Goal: Task Accomplishment & Management: Use online tool/utility

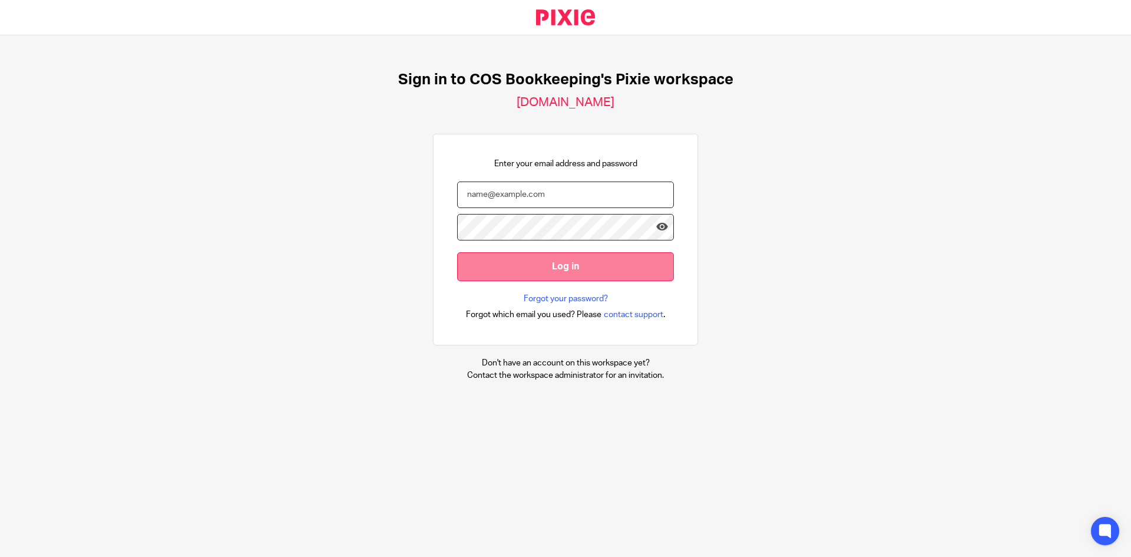
type input "[EMAIL_ADDRESS][DOMAIN_NAME]"
drag, startPoint x: 530, startPoint y: 264, endPoint x: 535, endPoint y: 261, distance: 6.1
click at [531, 263] on input "Log in" at bounding box center [565, 266] width 217 height 29
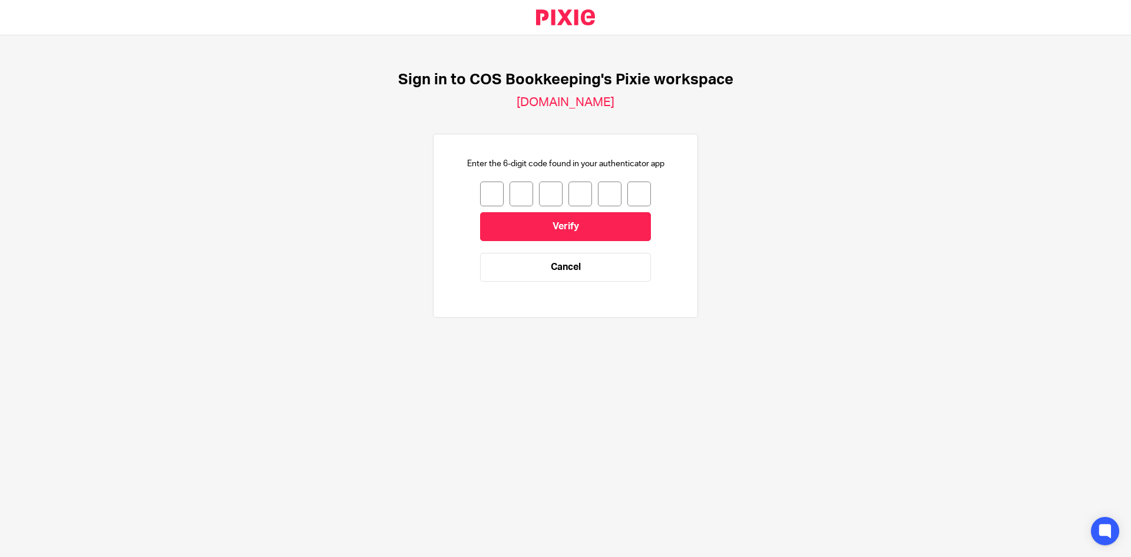
click at [489, 197] on input "number" at bounding box center [492, 193] width 24 height 25
type input "1"
type input "2"
type input "6"
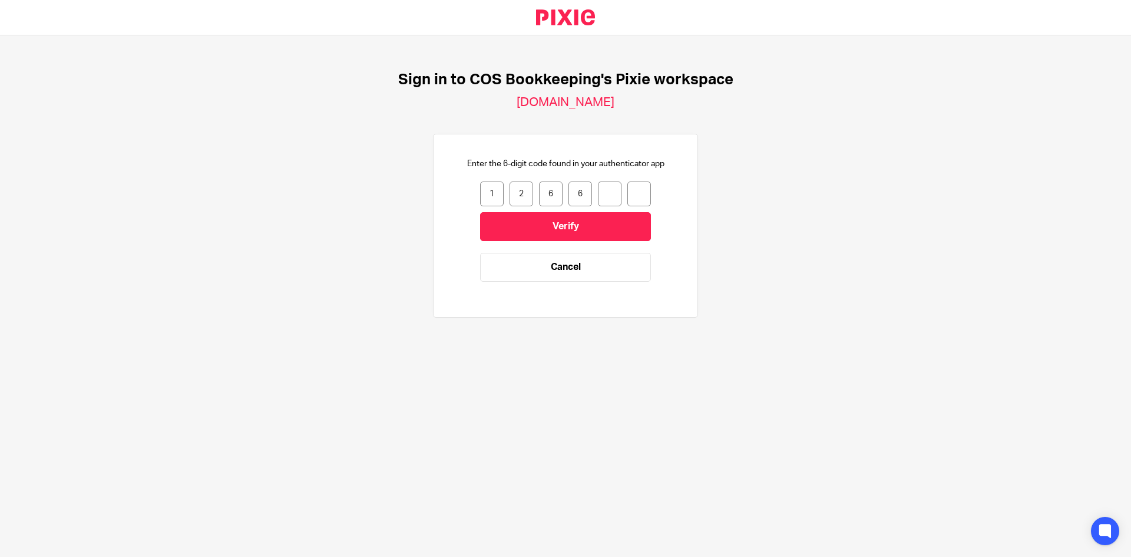
type input "2"
type input "7"
click at [510, 214] on input "Verify" at bounding box center [565, 226] width 171 height 29
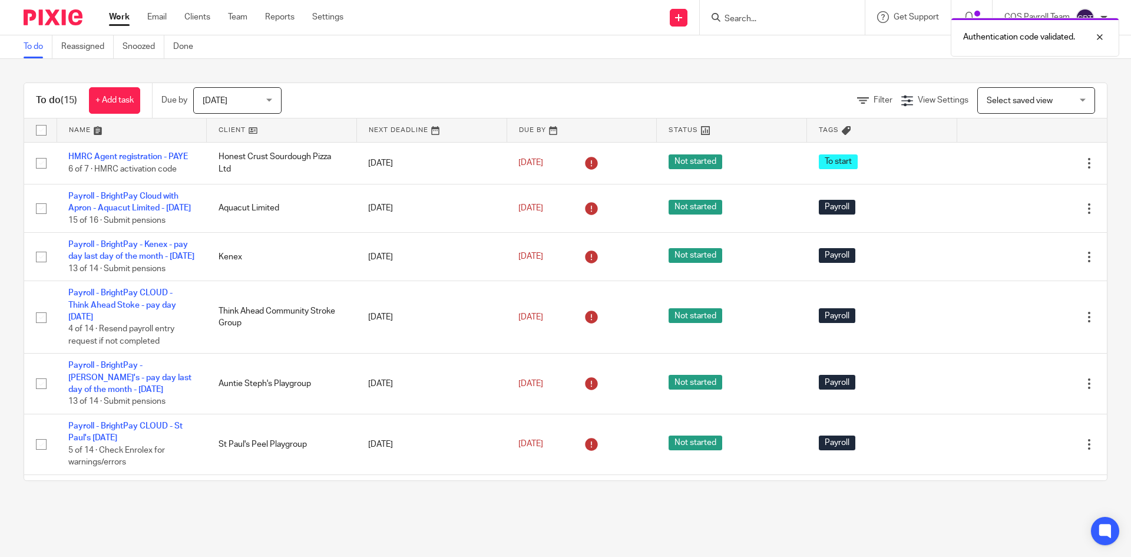
click at [272, 103] on div "Today Today" at bounding box center [237, 100] width 88 height 27
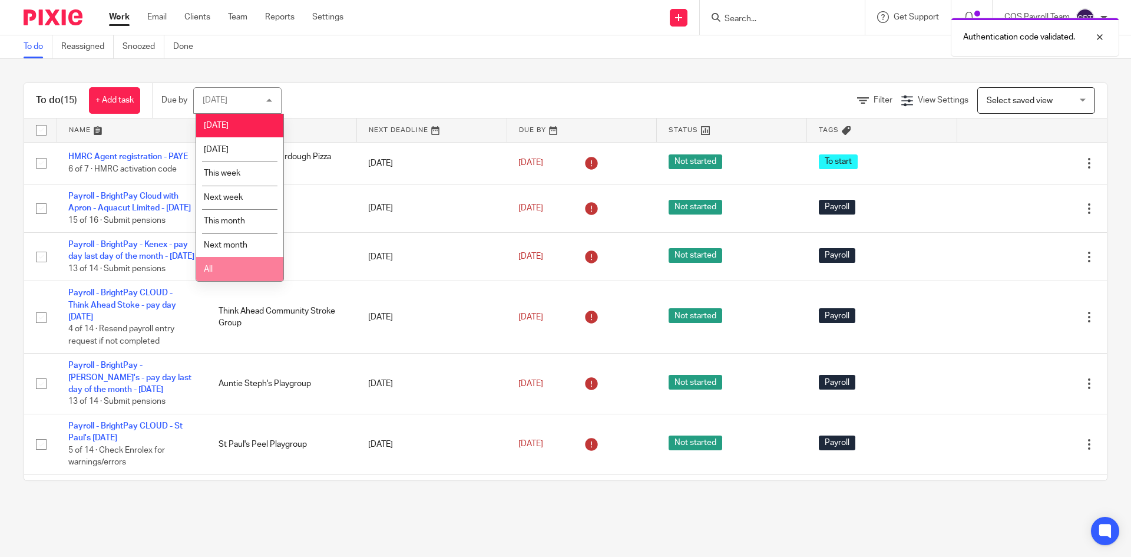
click at [217, 274] on li "All" at bounding box center [239, 269] width 87 height 24
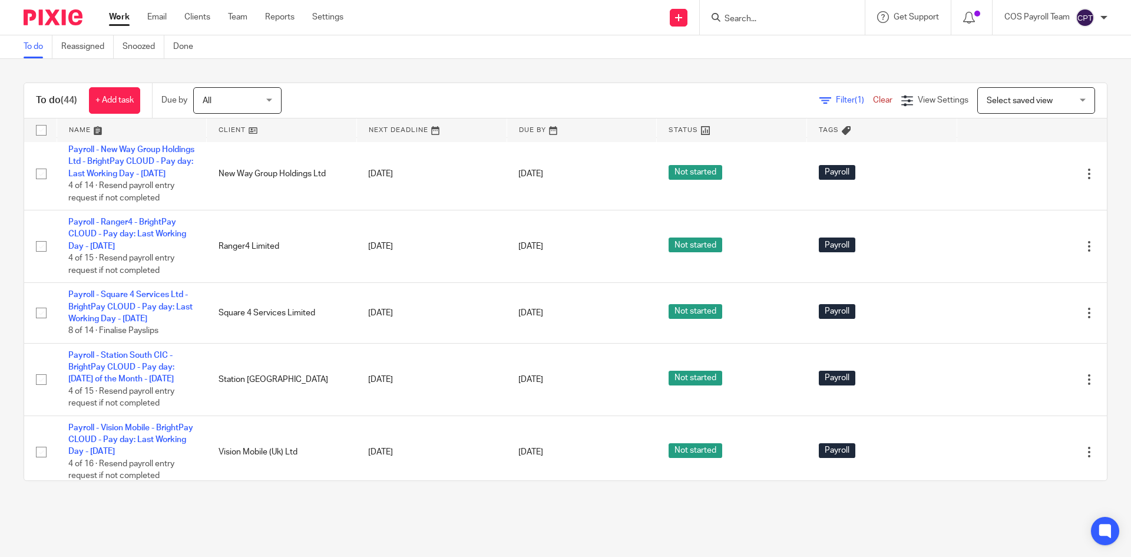
scroll to position [2297, 0]
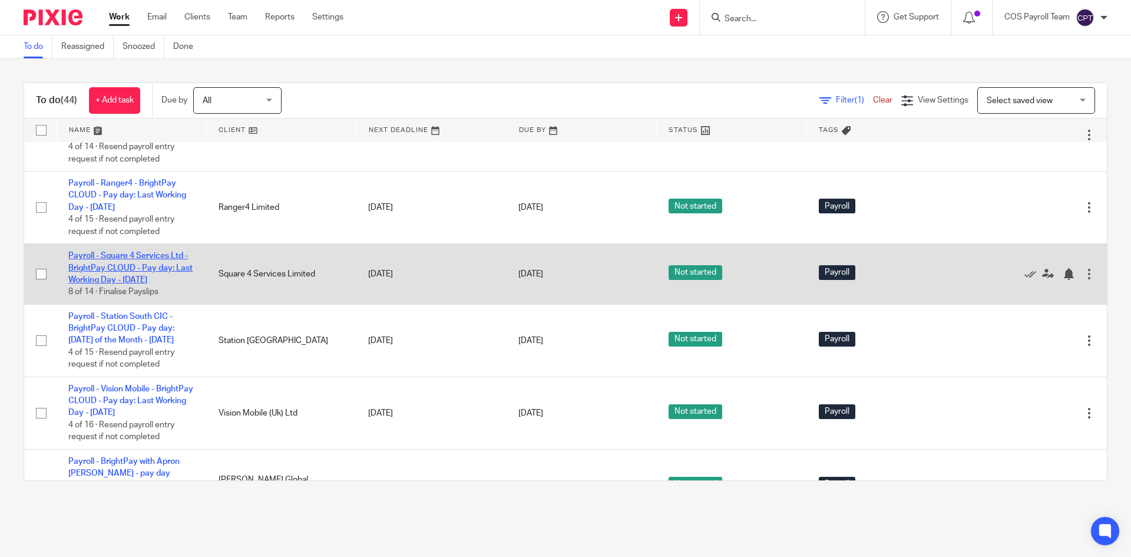
click at [133, 284] on link "Payroll - Square 4 Services Ltd - BrightPay CLOUD - Pay day: Last Working Day -…" at bounding box center [130, 268] width 124 height 32
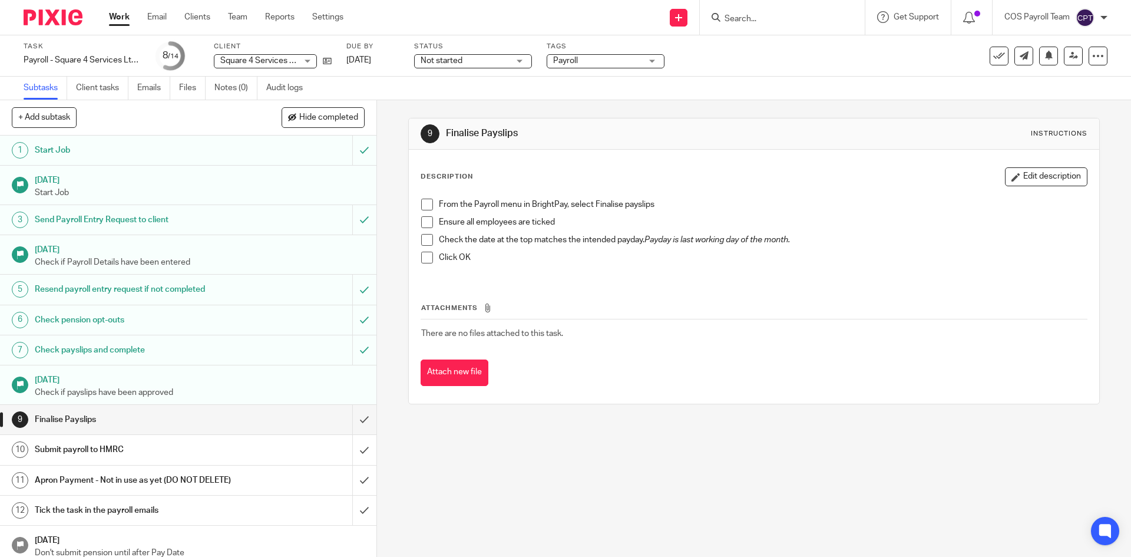
drag, startPoint x: 421, startPoint y: 201, endPoint x: 422, endPoint y: 223, distance: 21.2
click at [421, 201] on span at bounding box center [427, 205] width 12 height 12
click at [422, 224] on span at bounding box center [427, 222] width 12 height 12
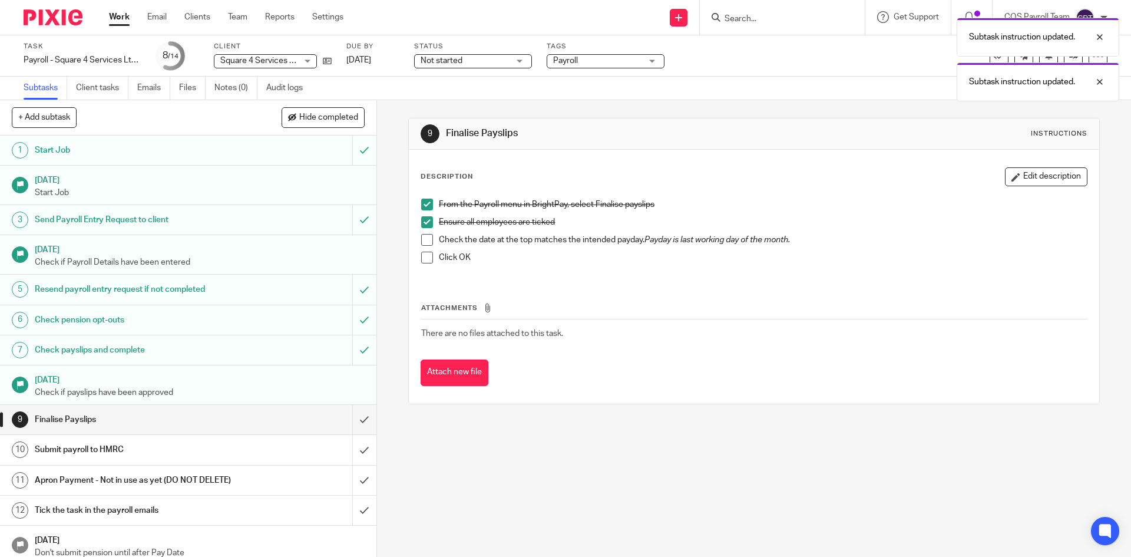
click at [423, 239] on span at bounding box center [427, 240] width 12 height 12
click at [425, 256] on span at bounding box center [427, 258] width 12 height 12
click at [352, 417] on input "submit" at bounding box center [188, 419] width 376 height 29
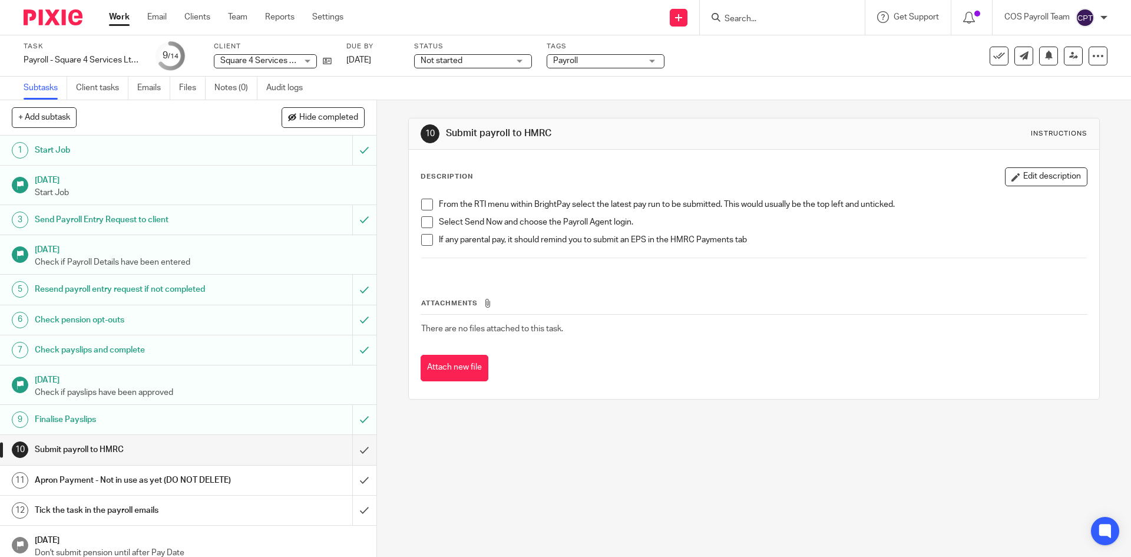
drag, startPoint x: 425, startPoint y: 205, endPoint x: 424, endPoint y: 216, distance: 10.7
click at [425, 205] on span at bounding box center [427, 205] width 12 height 12
click at [422, 223] on span at bounding box center [427, 222] width 12 height 12
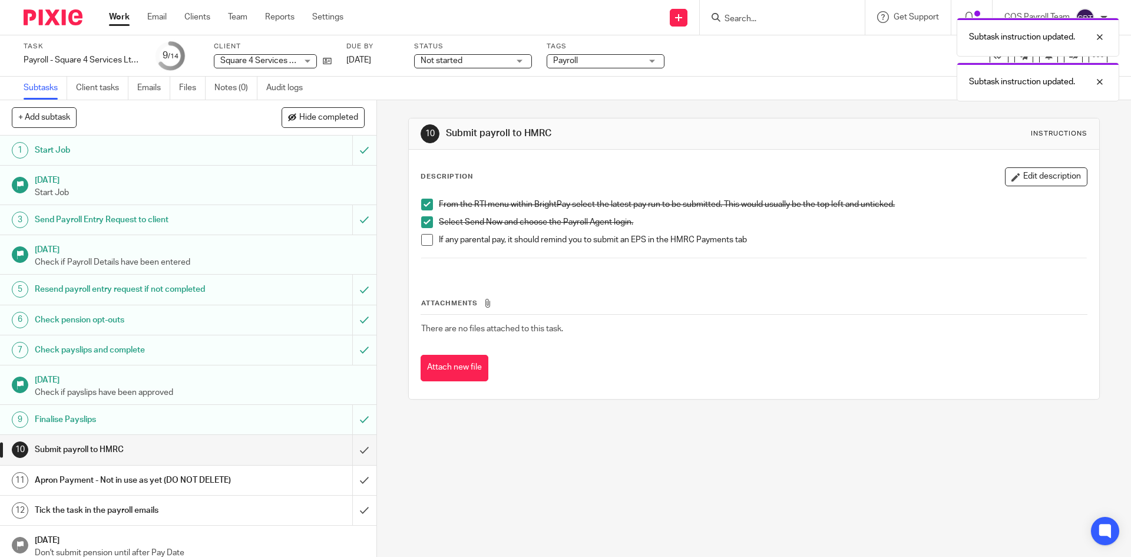
click at [424, 237] on span at bounding box center [427, 240] width 12 height 12
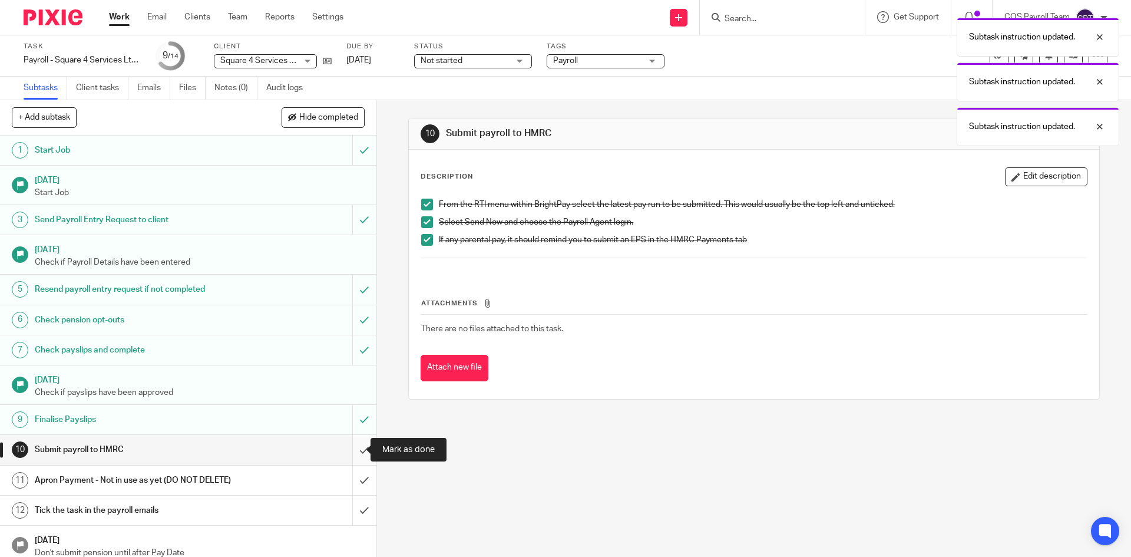
click at [350, 451] on input "submit" at bounding box center [188, 449] width 376 height 29
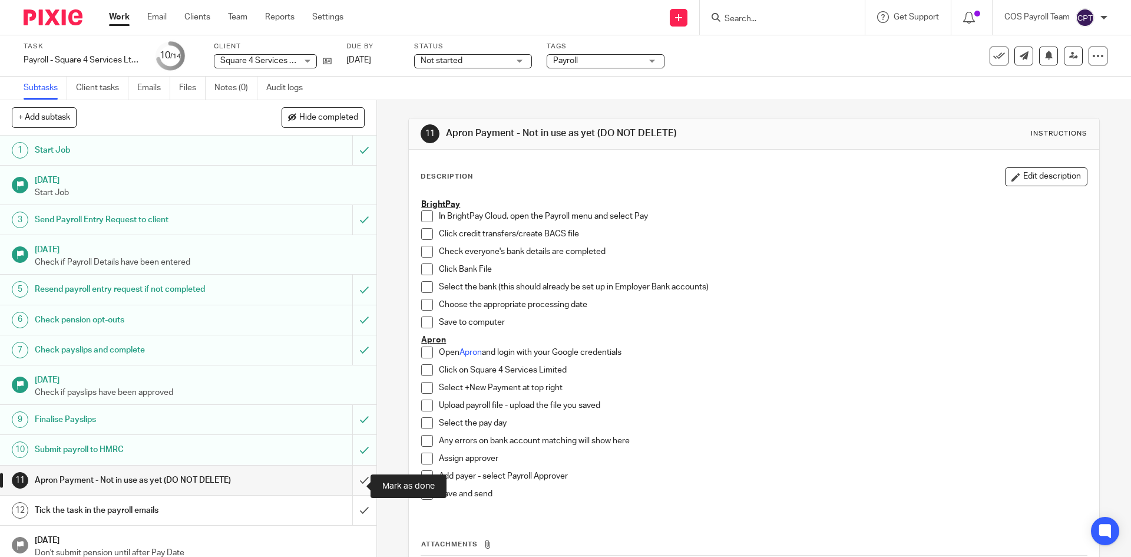
click at [349, 485] on input "submit" at bounding box center [188, 479] width 376 height 29
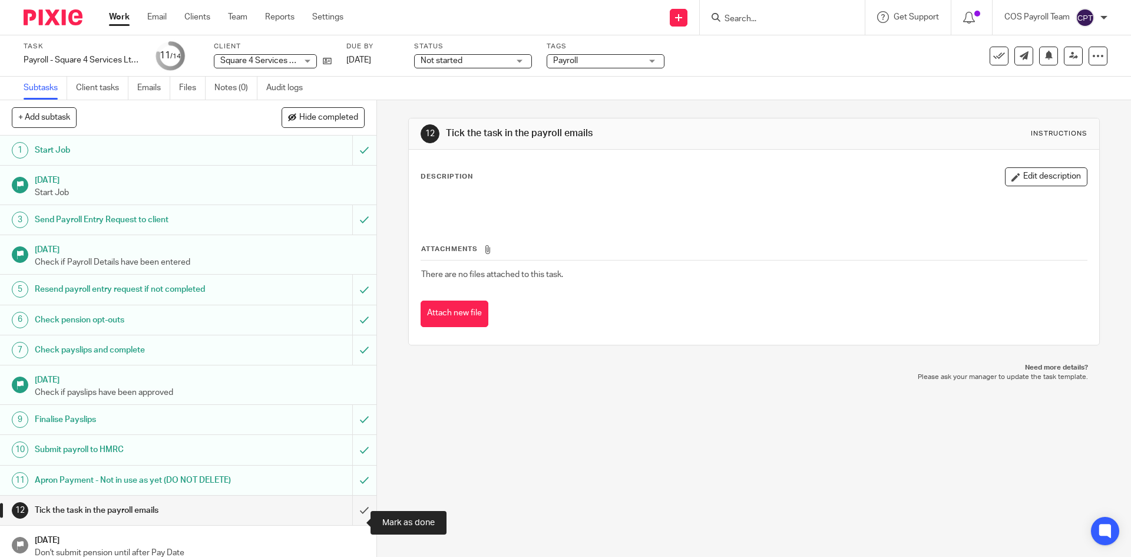
drag, startPoint x: 351, startPoint y: 521, endPoint x: 256, endPoint y: 486, distance: 101.2
click at [351, 521] on input "submit" at bounding box center [188, 509] width 376 height 29
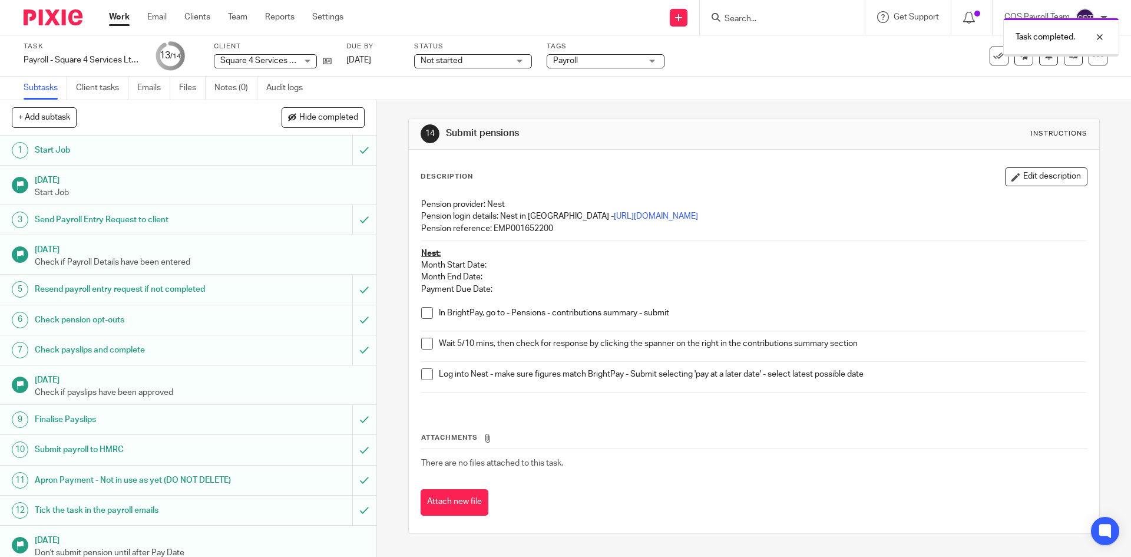
scroll to position [51, 0]
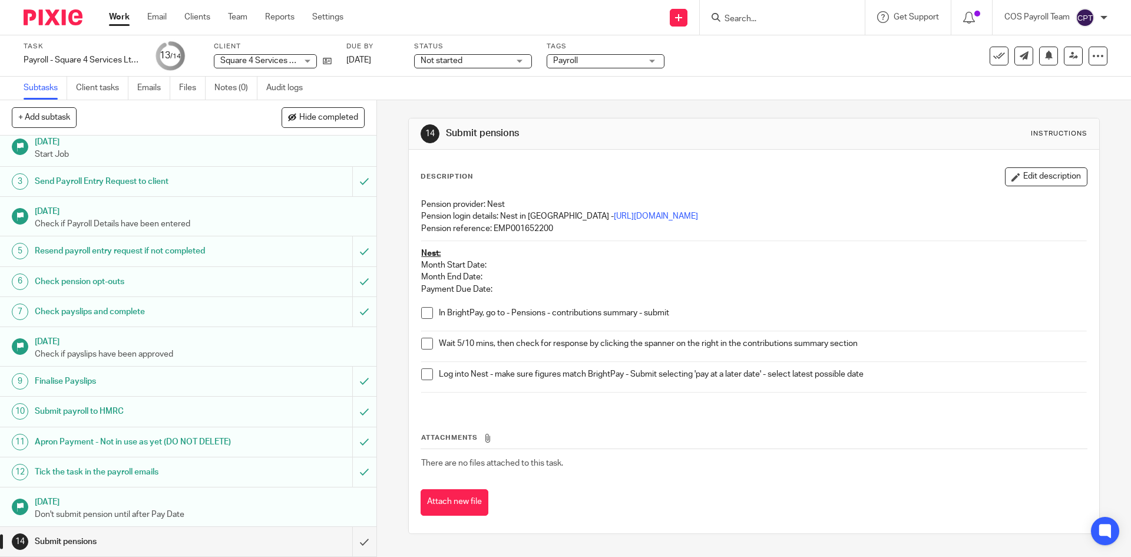
click at [124, 19] on link "Work" at bounding box center [119, 17] width 21 height 12
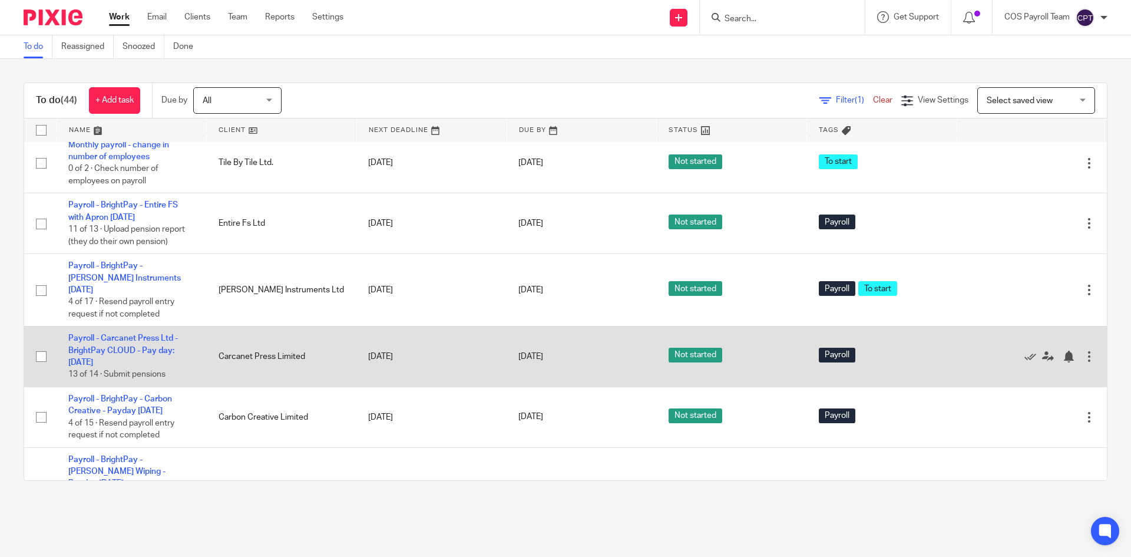
scroll to position [471, 0]
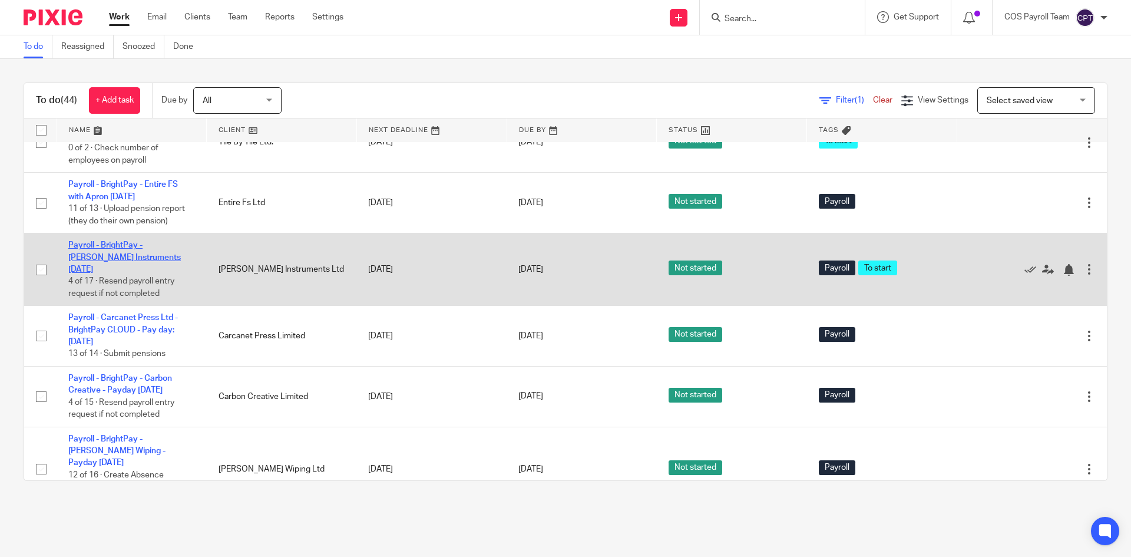
click at [139, 273] on link "Payroll - BrightPay - [PERSON_NAME] Instruments [DATE]" at bounding box center [124, 257] width 113 height 32
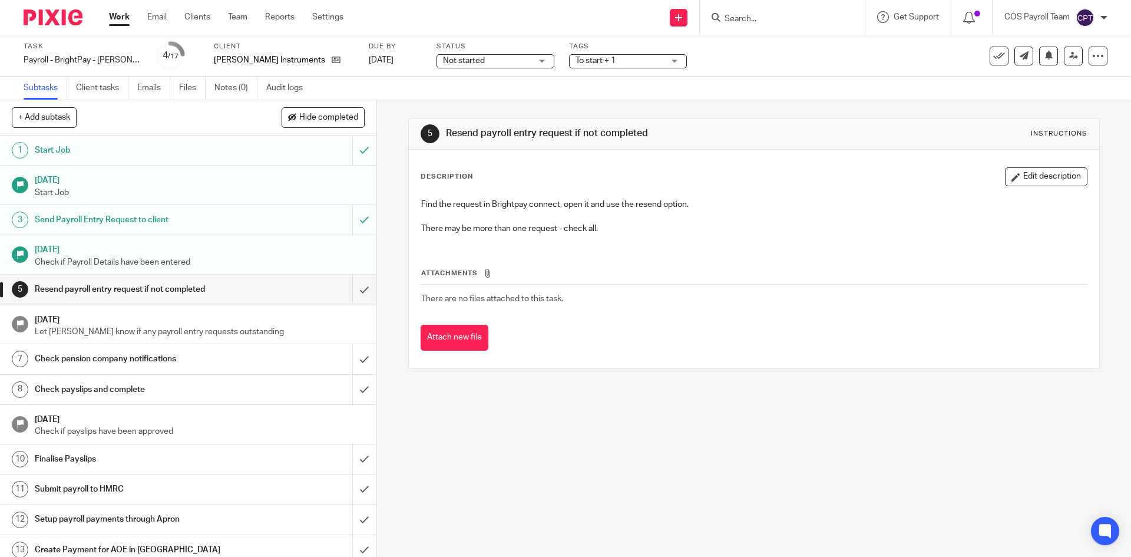
click at [124, 21] on link "Work" at bounding box center [119, 17] width 21 height 12
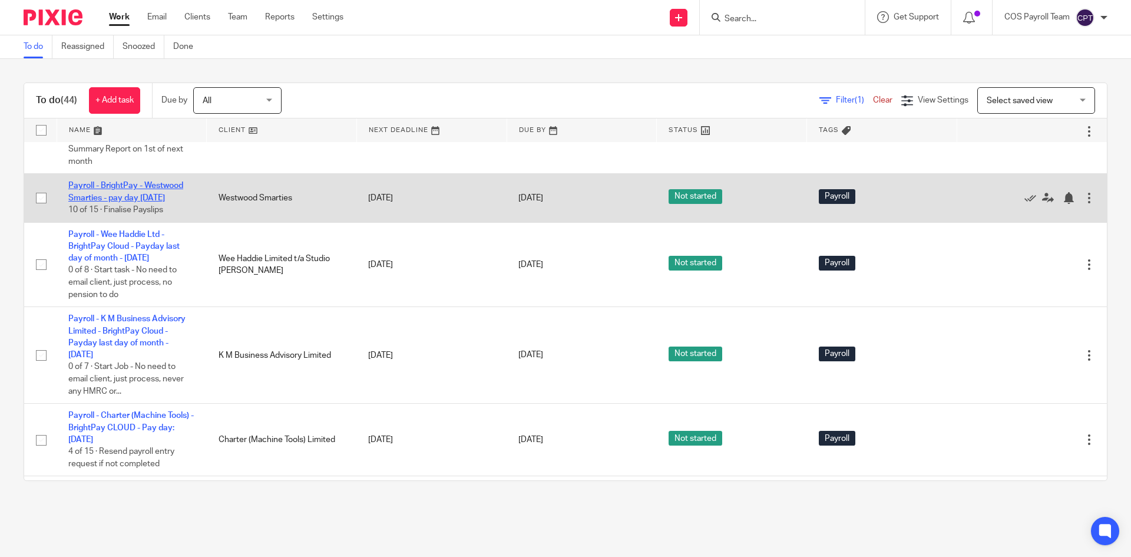
scroll to position [825, 0]
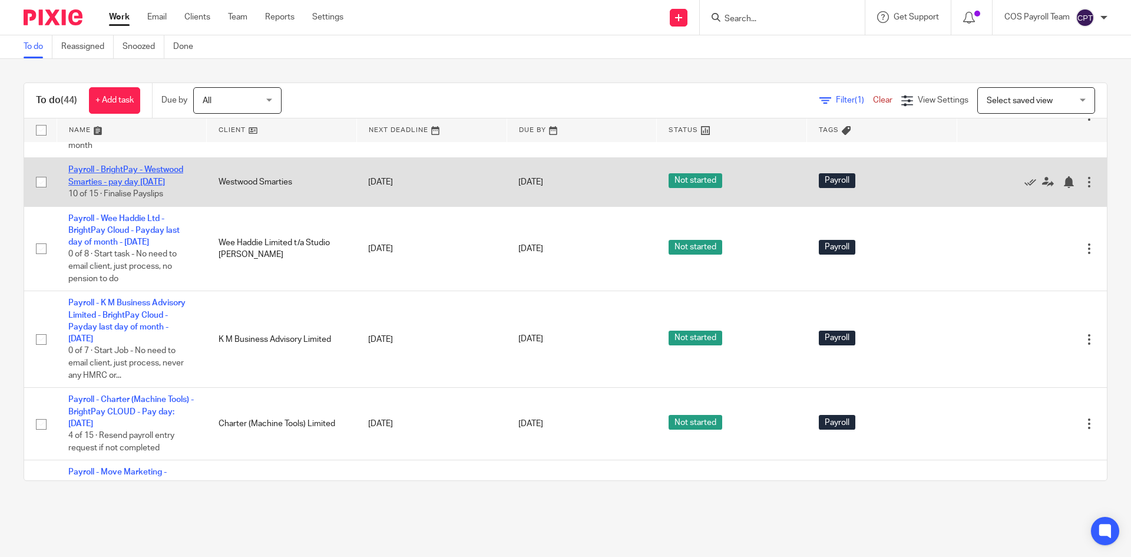
click at [118, 186] on link "Payroll - BrightPay - Westwood Smarties - pay day [DATE]" at bounding box center [125, 176] width 115 height 20
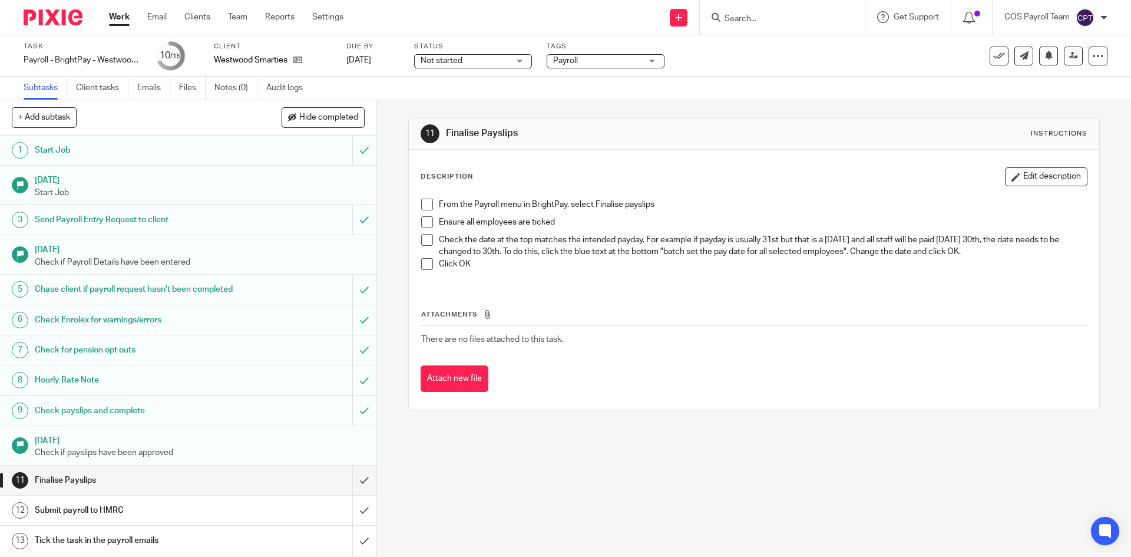
drag, startPoint x: 423, startPoint y: 205, endPoint x: 425, endPoint y: 217, distance: 11.9
click at [423, 205] on span at bounding box center [427, 205] width 12 height 12
click at [426, 224] on span at bounding box center [427, 222] width 12 height 12
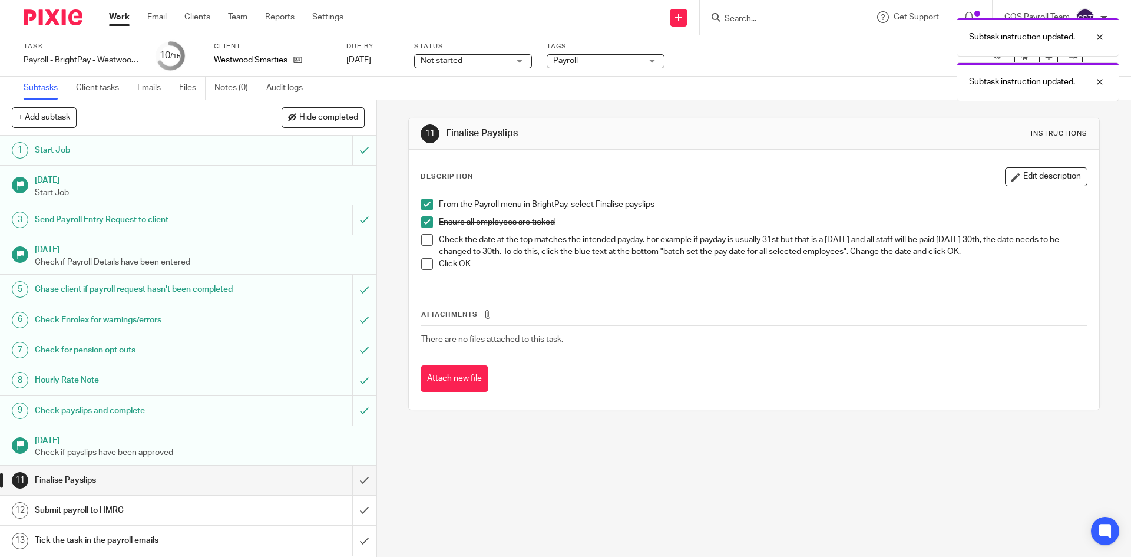
click at [422, 263] on span at bounding box center [427, 264] width 12 height 12
click at [421, 244] on span at bounding box center [427, 240] width 12 height 12
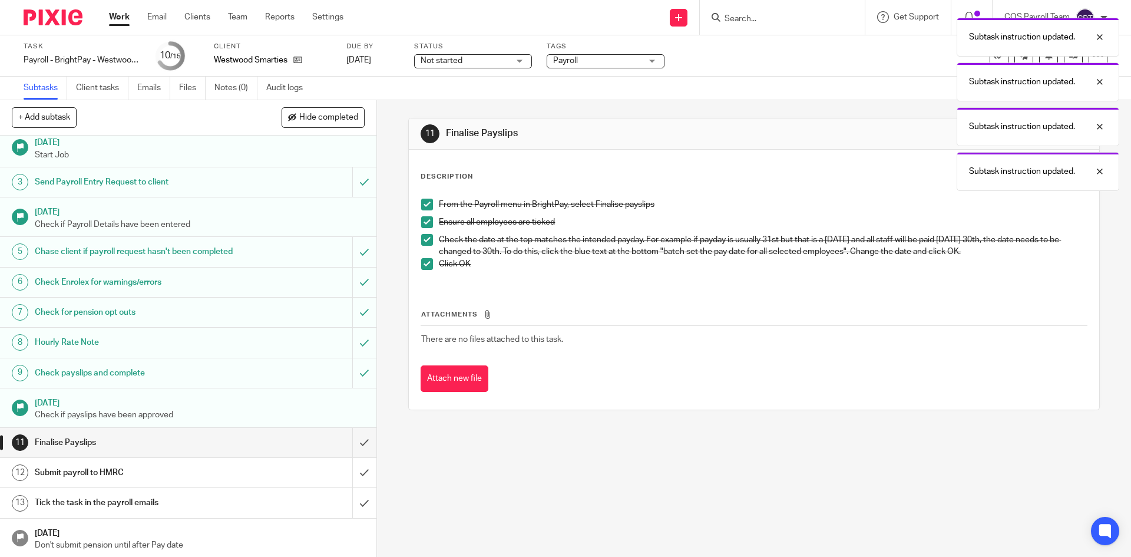
scroll to position [81, 0]
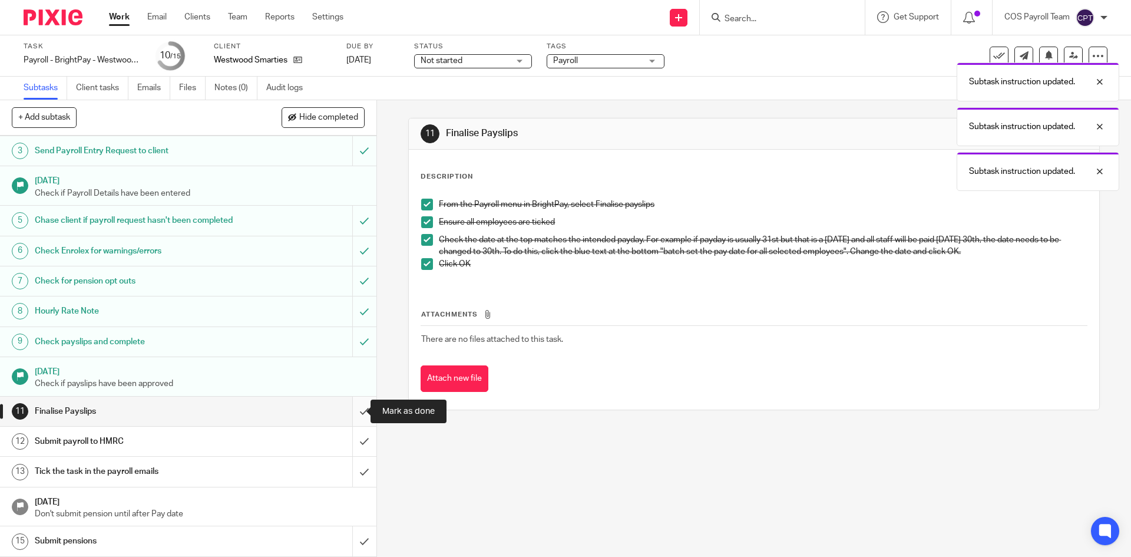
click at [351, 411] on input "submit" at bounding box center [188, 410] width 376 height 29
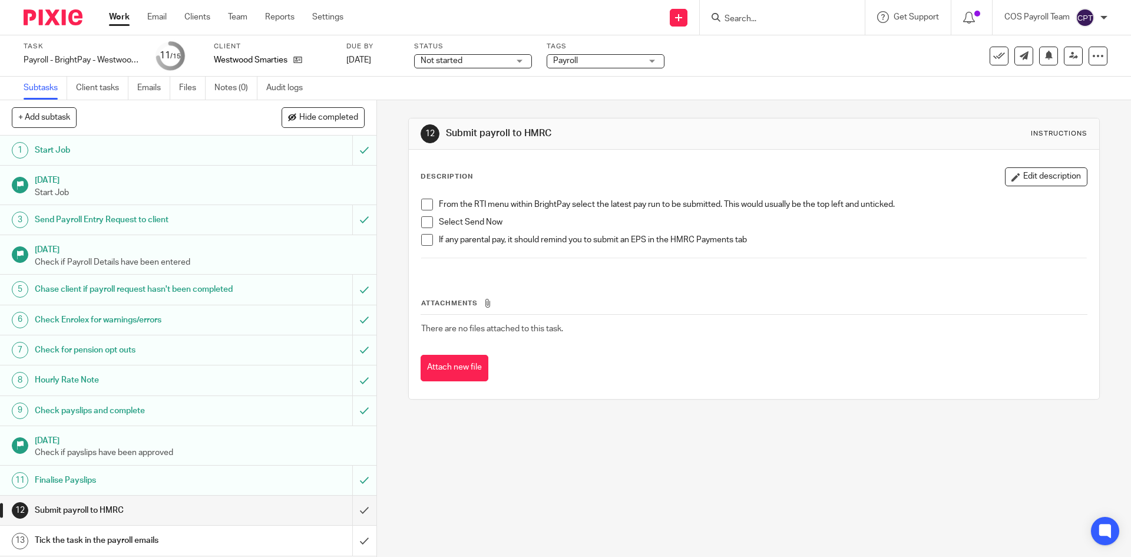
drag, startPoint x: 425, startPoint y: 206, endPoint x: 425, endPoint y: 213, distance: 7.1
click at [425, 206] on span at bounding box center [427, 205] width 12 height 12
click at [426, 220] on span at bounding box center [427, 222] width 12 height 12
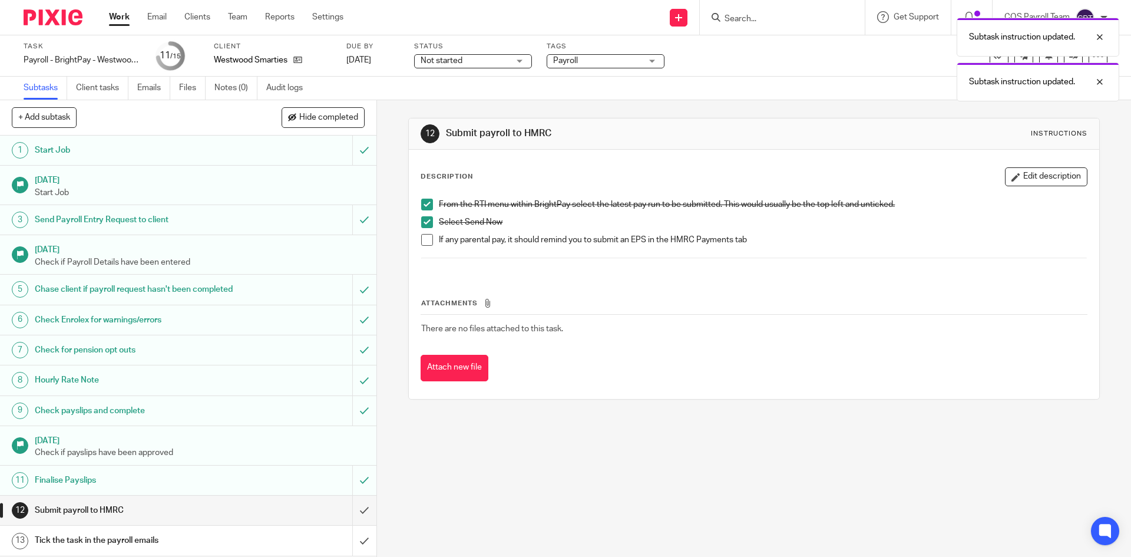
click at [424, 240] on span at bounding box center [427, 240] width 12 height 12
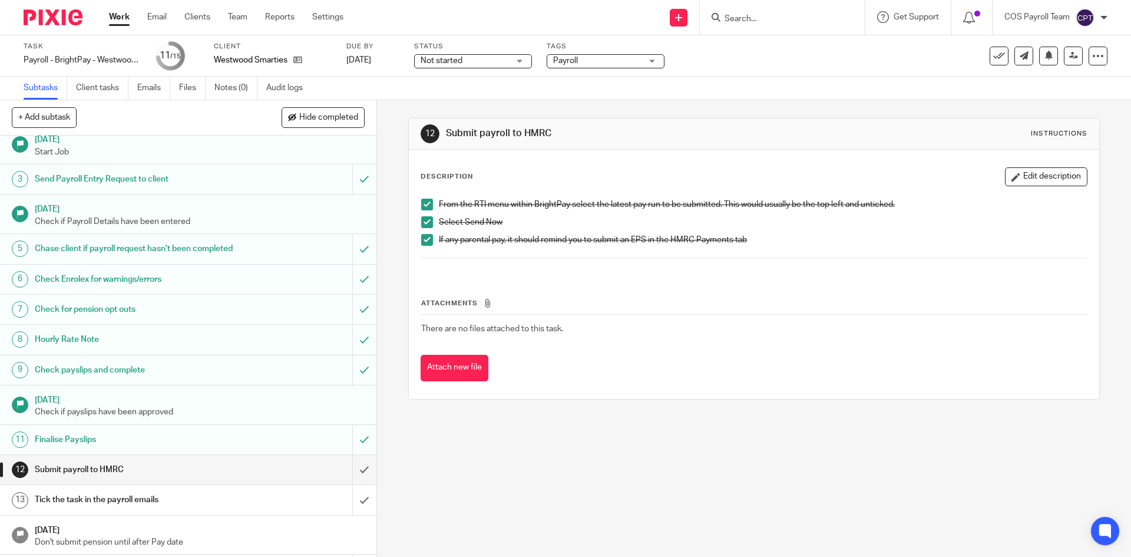
scroll to position [59, 0]
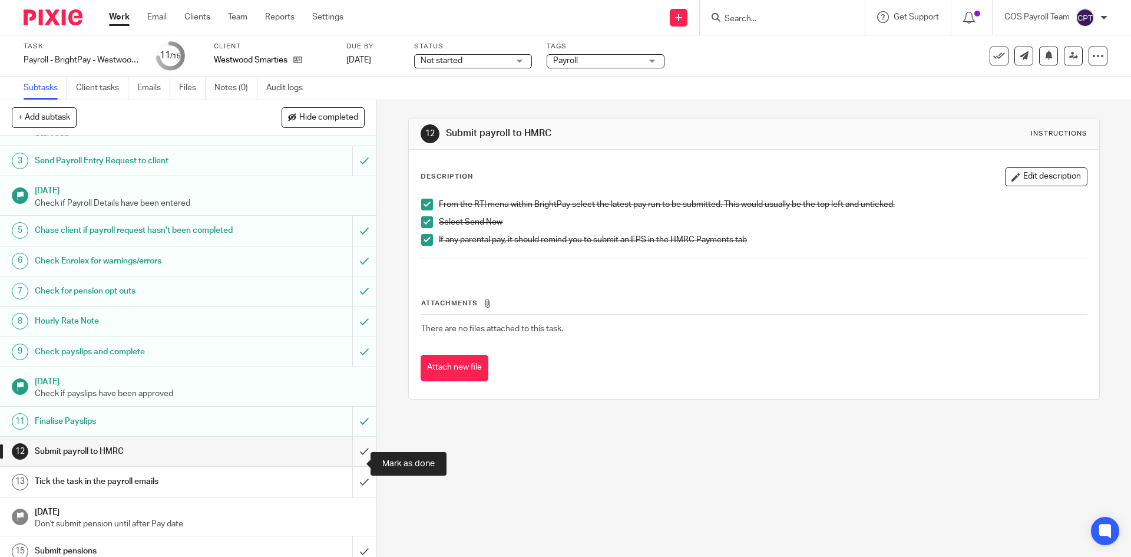
click at [354, 459] on input "submit" at bounding box center [188, 451] width 376 height 29
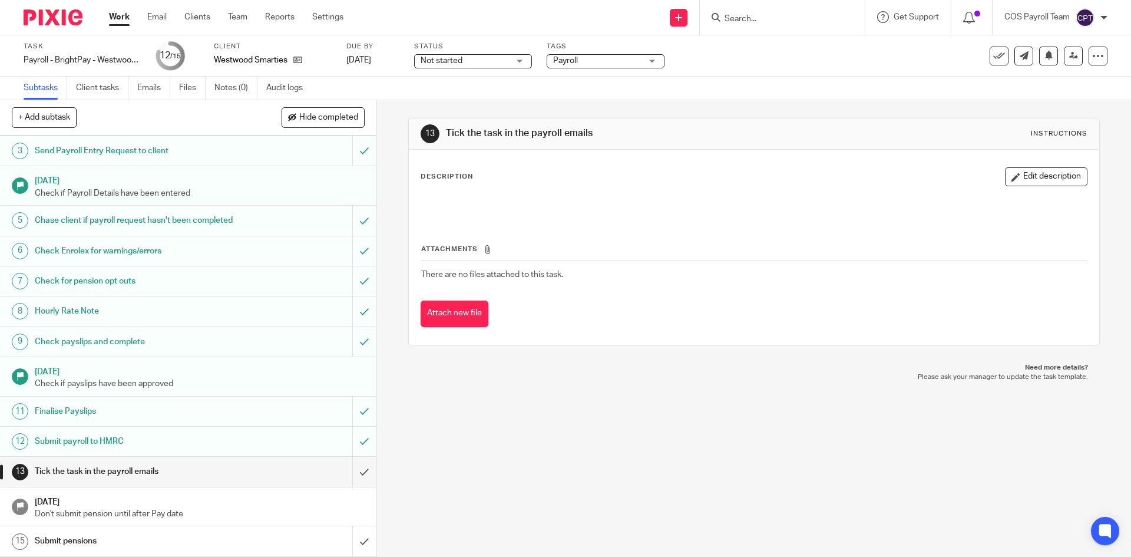
scroll to position [81, 0]
drag, startPoint x: 349, startPoint y: 470, endPoint x: 333, endPoint y: 466, distance: 16.4
click at [349, 470] on input "submit" at bounding box center [188, 471] width 376 height 29
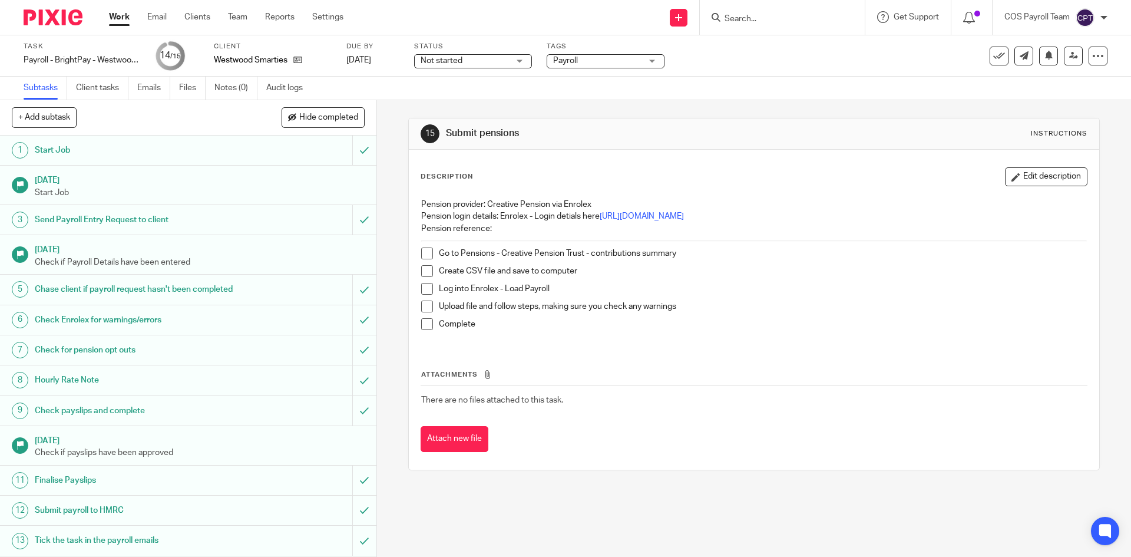
click at [1092, 13] on img at bounding box center [1085, 17] width 19 height 19
click at [1056, 85] on span "Logout" at bounding box center [1053, 82] width 27 height 8
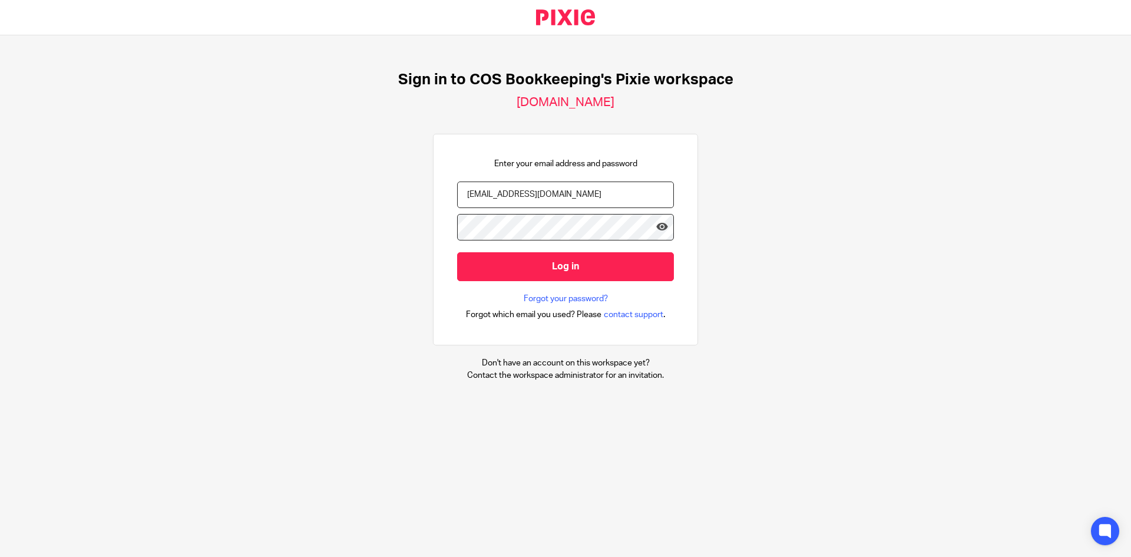
click at [543, 201] on input "[EMAIL_ADDRESS][DOMAIN_NAME]" at bounding box center [565, 194] width 217 height 27
type input "[PERSON_NAME][EMAIL_ADDRESS][PERSON_NAME][DOMAIN_NAME]"
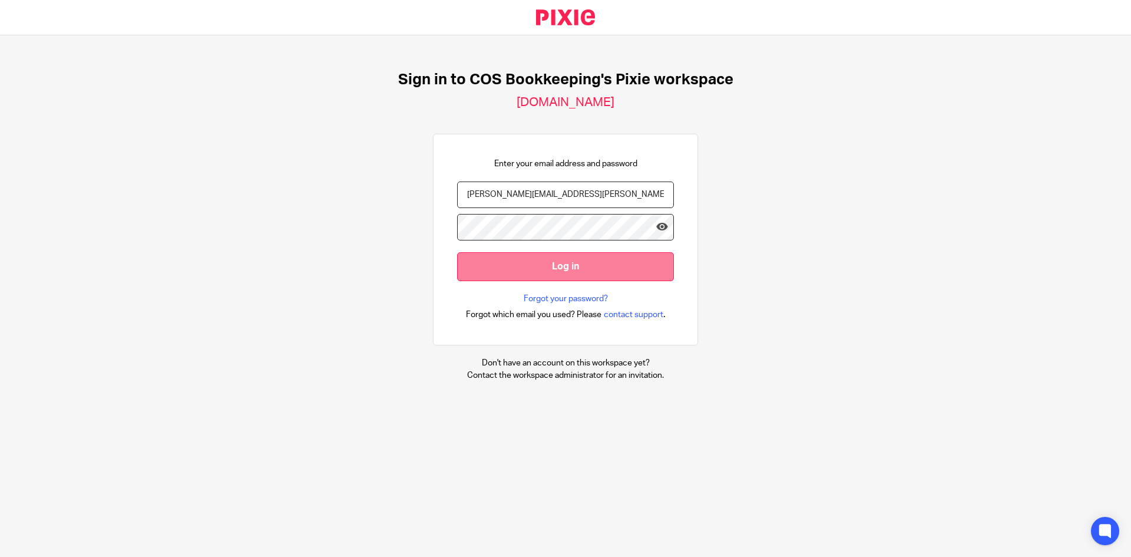
click at [544, 267] on input "Log in" at bounding box center [565, 266] width 217 height 29
